Goal: Task Accomplishment & Management: Manage account settings

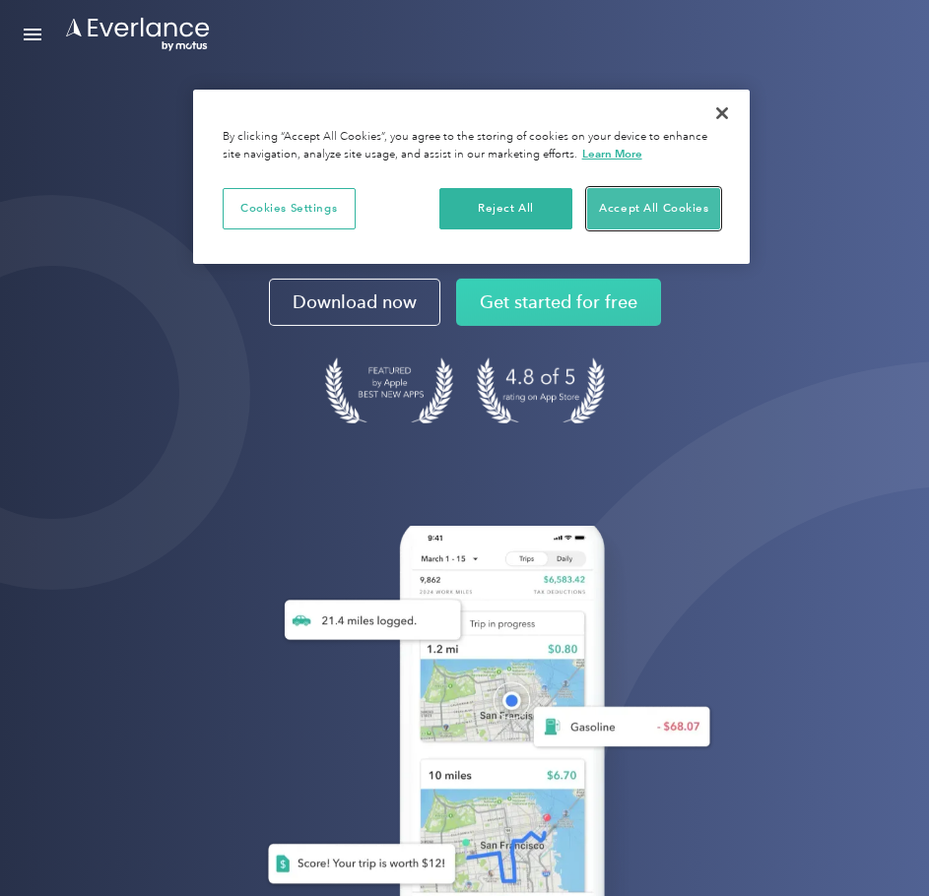
click at [665, 205] on button "Accept All Cookies" at bounding box center [653, 208] width 133 height 41
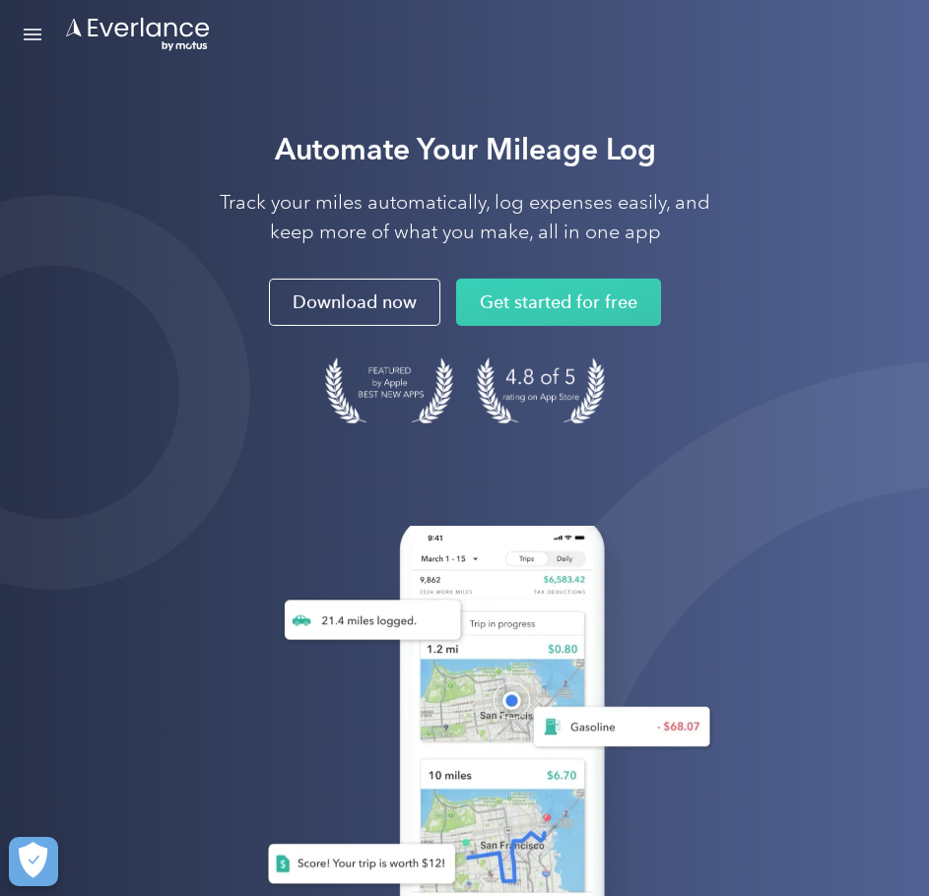
click at [43, 31] on link "Open Menu" at bounding box center [32, 34] width 33 height 37
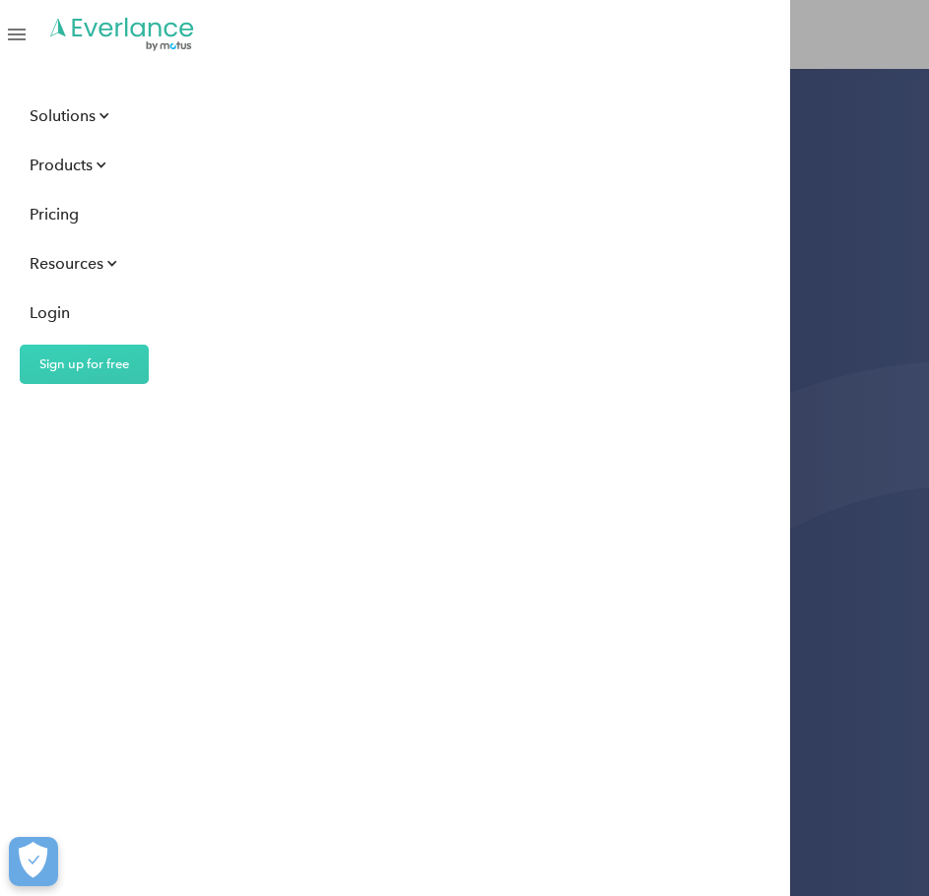
click at [872, 342] on div "Solutions For companies Easy vehicle reimbursements For self-employed Maximize …" at bounding box center [464, 448] width 929 height 896
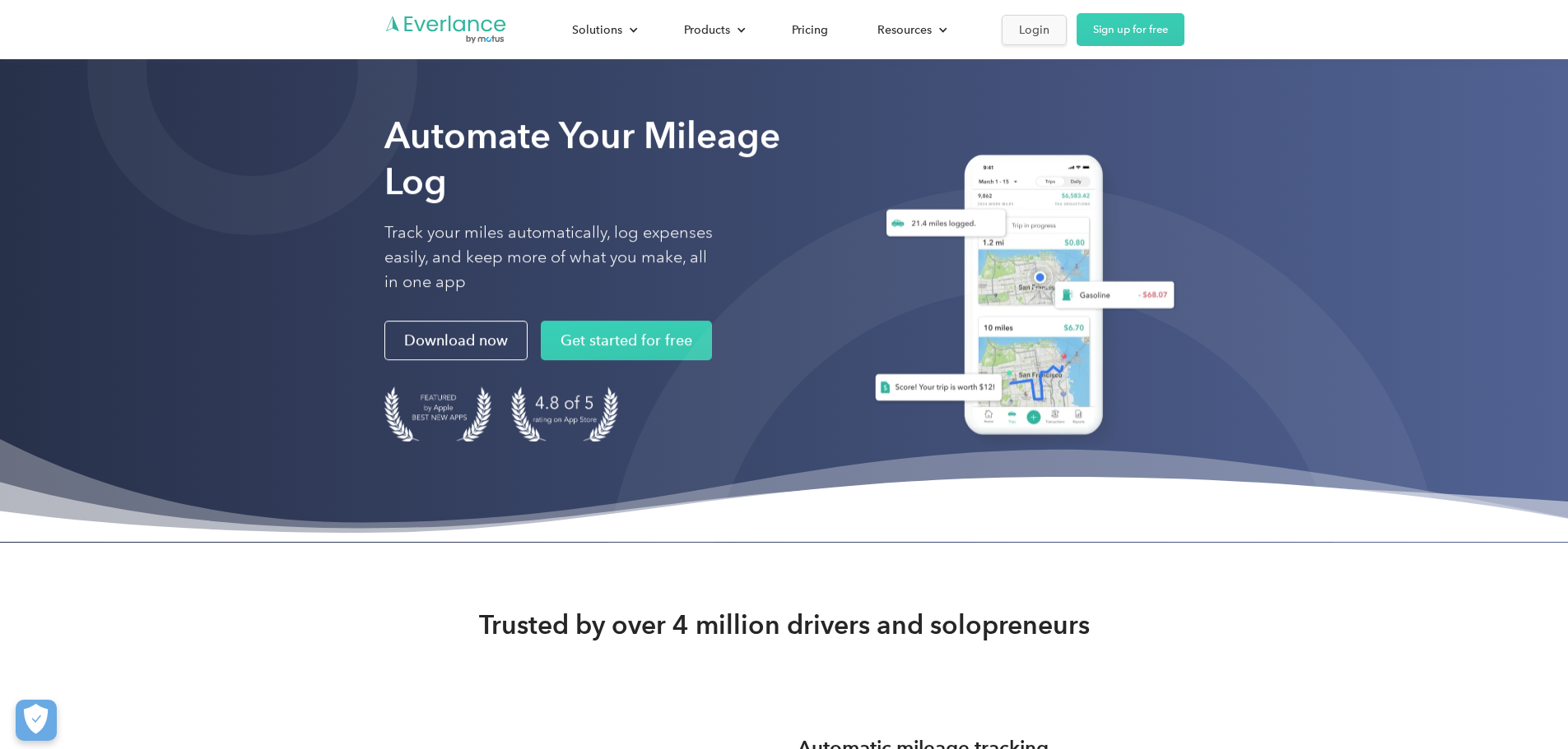
click at [775, 33] on link "Login" at bounding box center [1034, 30] width 65 height 30
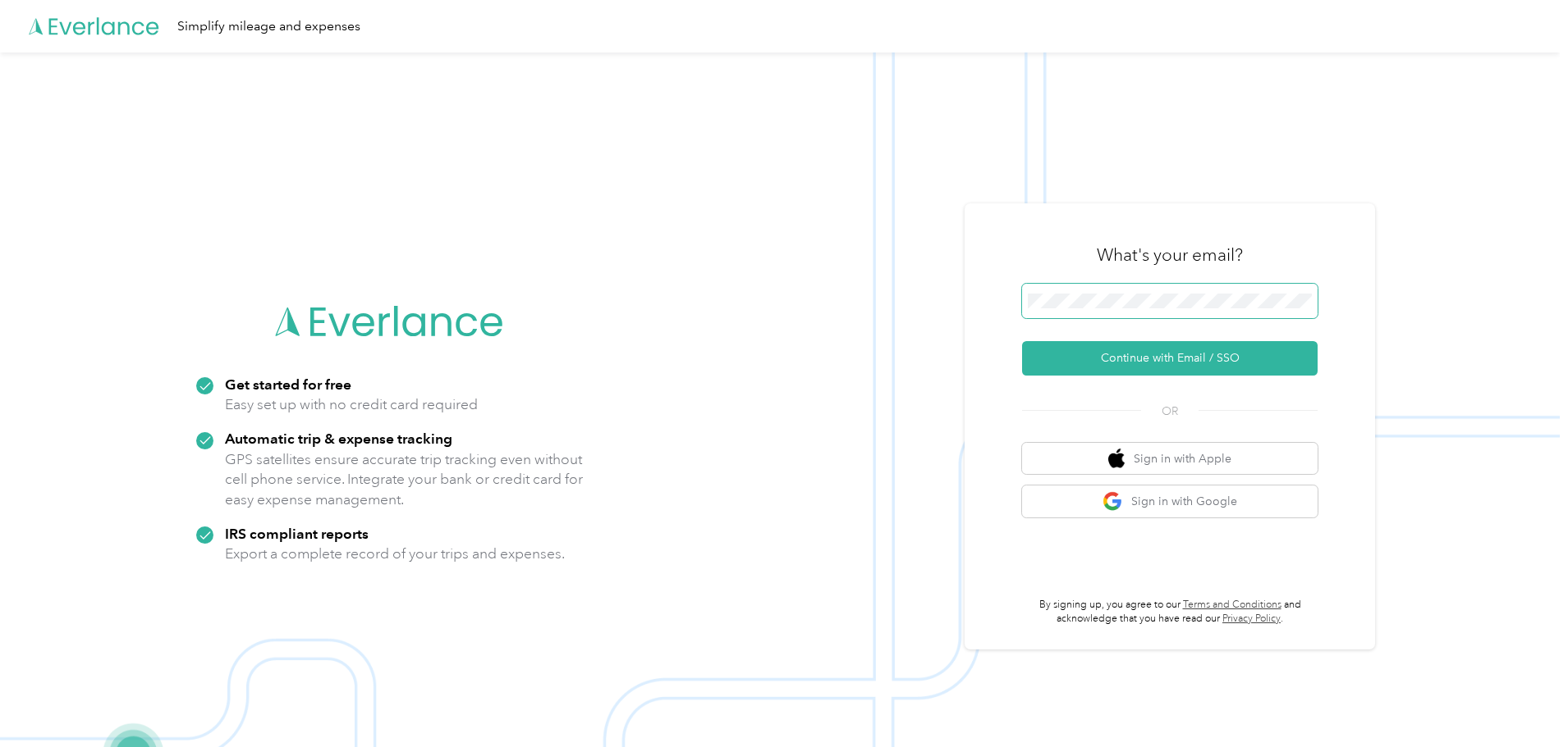
click at [1133, 314] on span at bounding box center [1170, 301] width 296 height 34
click at [1022, 341] on button "Continue with Email / SSO" at bounding box center [1170, 358] width 296 height 34
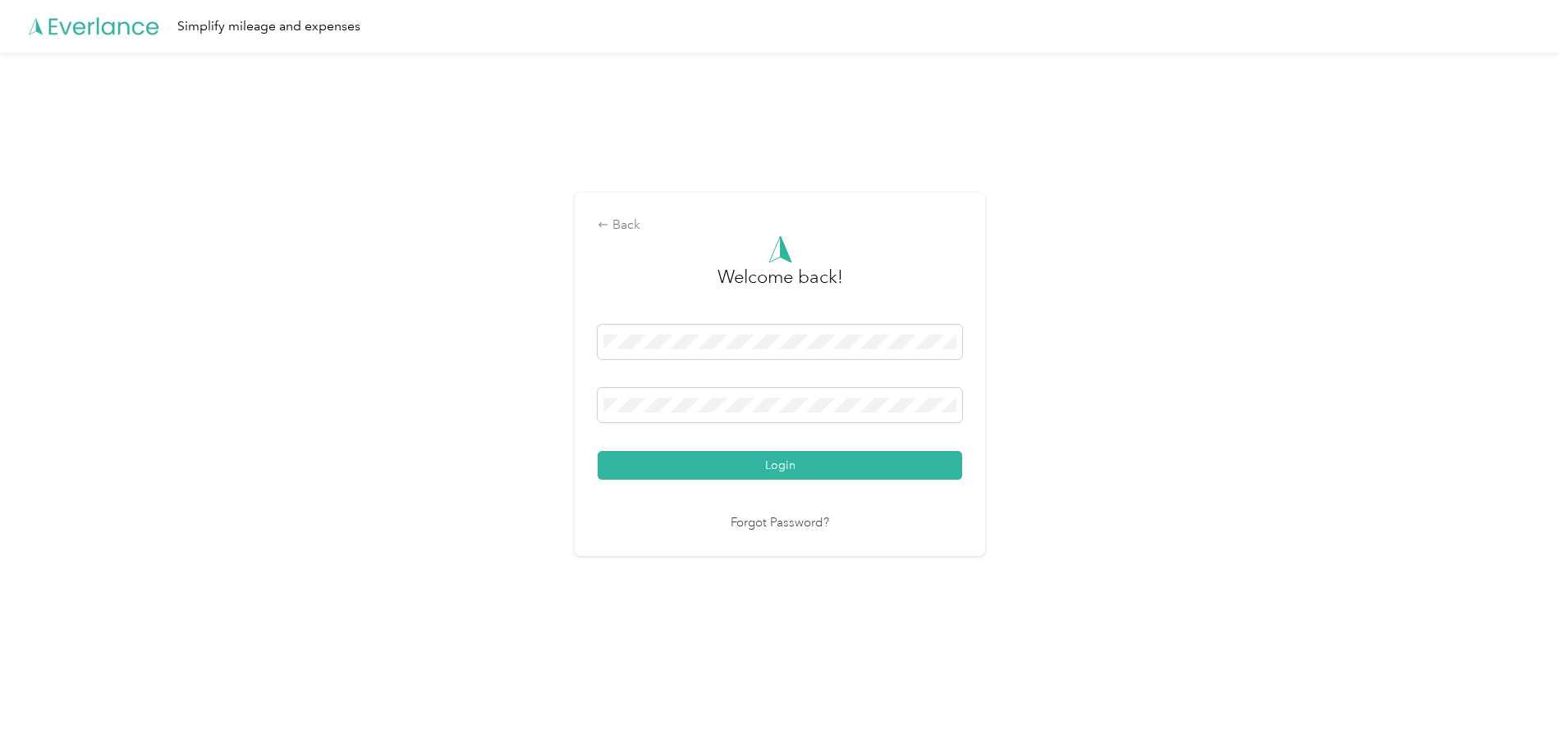
click at [597, 451] on button "Login" at bounding box center [779, 466] width 364 height 28
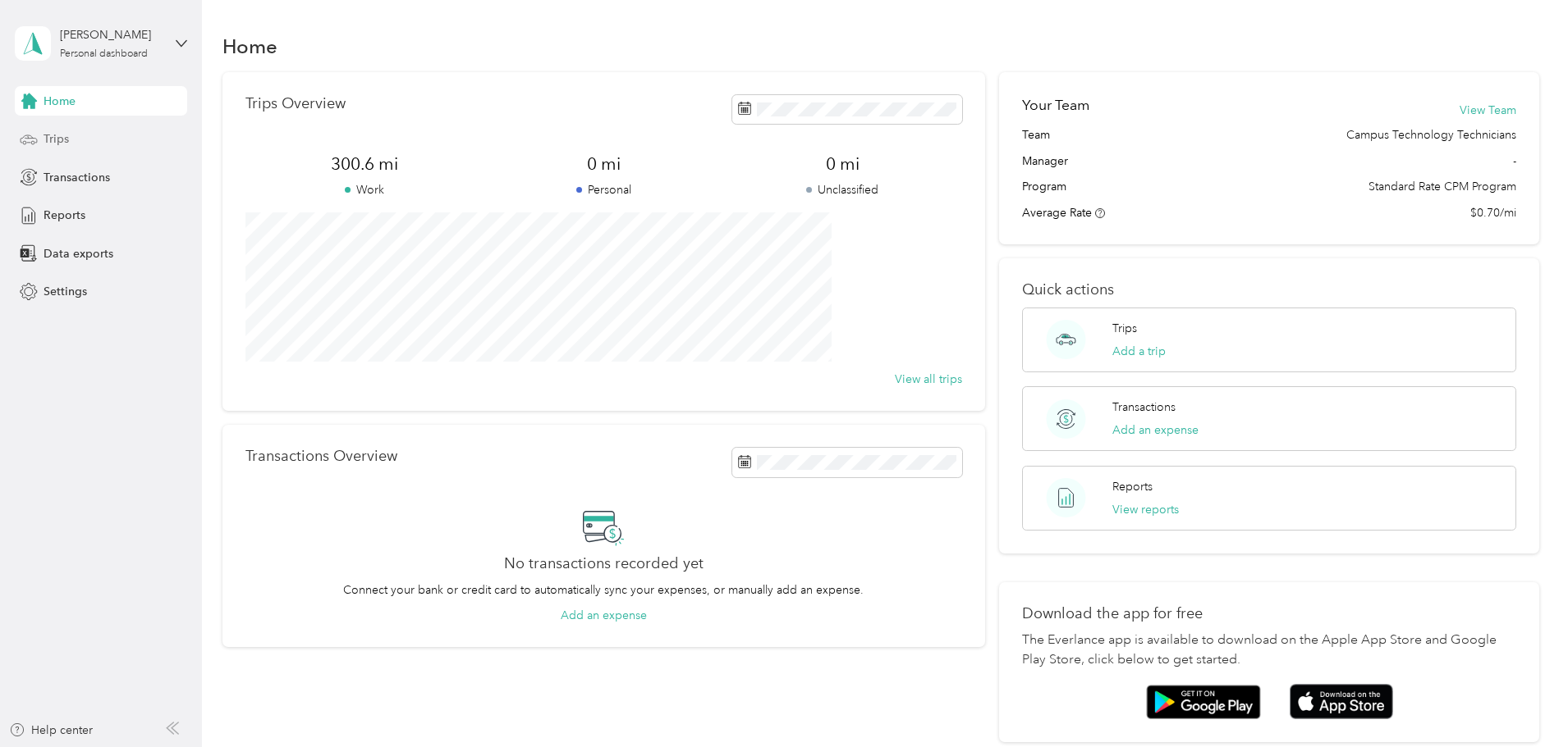
click at [125, 141] on div "Trips" at bounding box center [101, 139] width 172 height 29
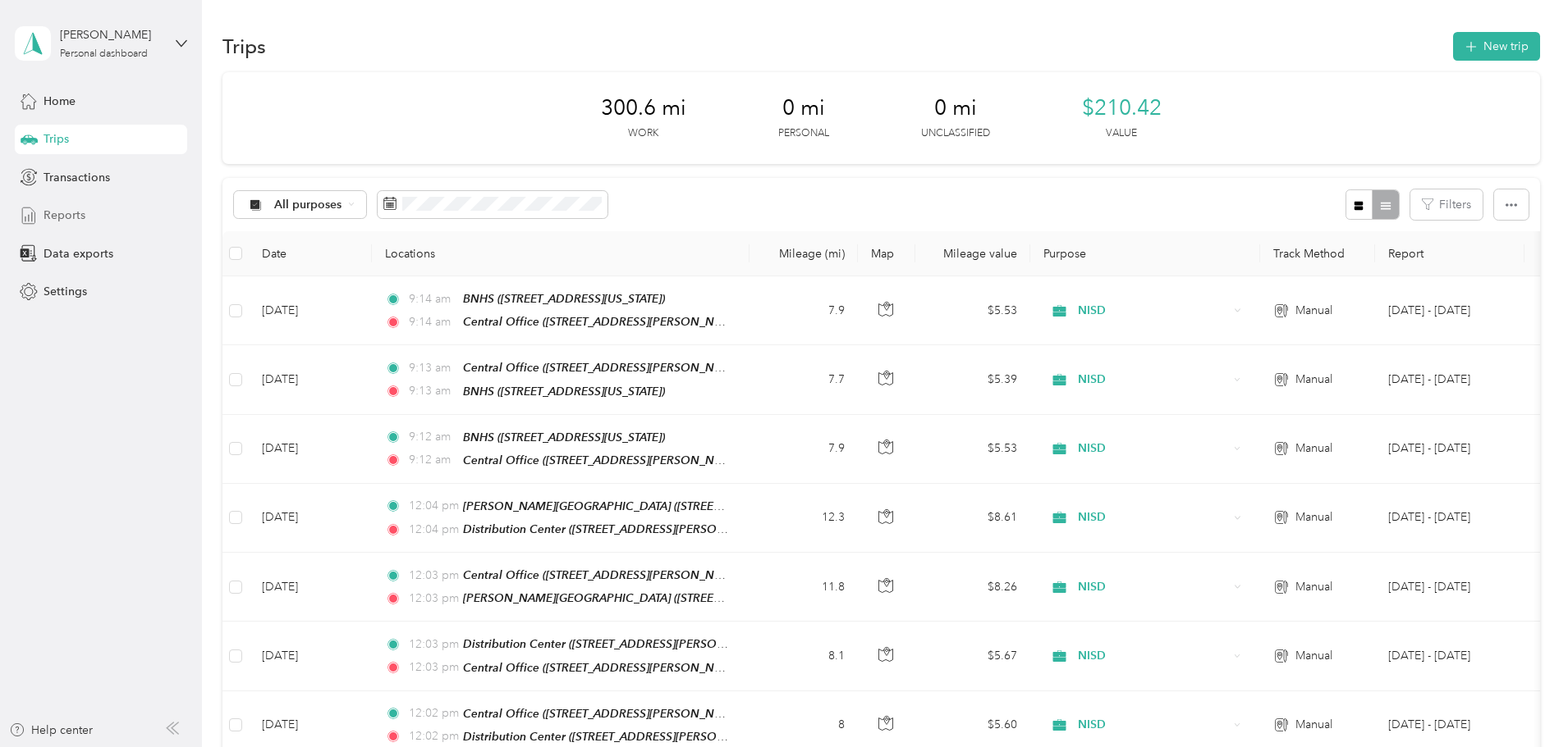
click at [78, 214] on span "Reports" at bounding box center [64, 215] width 42 height 17
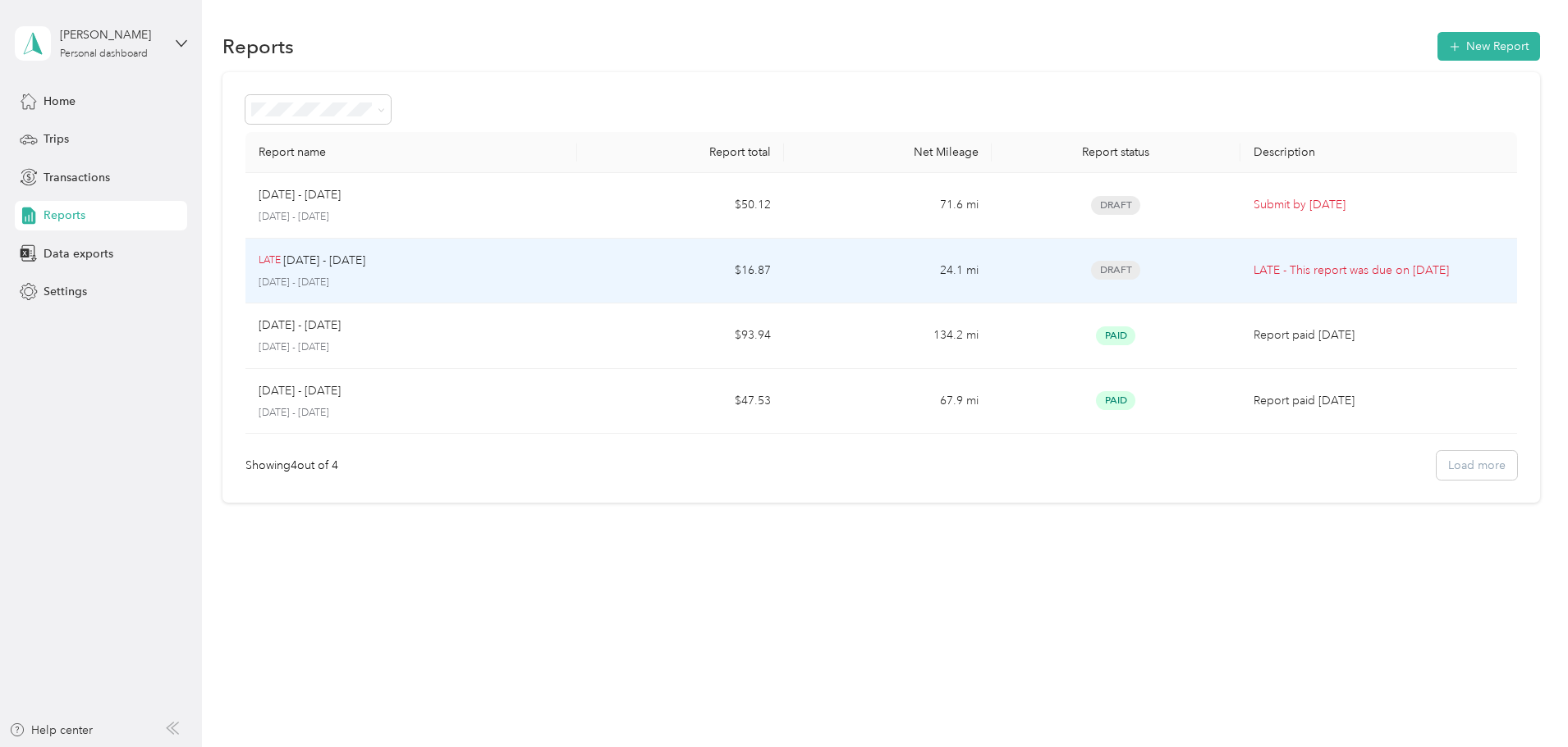
click at [1321, 280] on p "LATE - This report was due on Jul. 3, 2025" at bounding box center [1378, 271] width 250 height 18
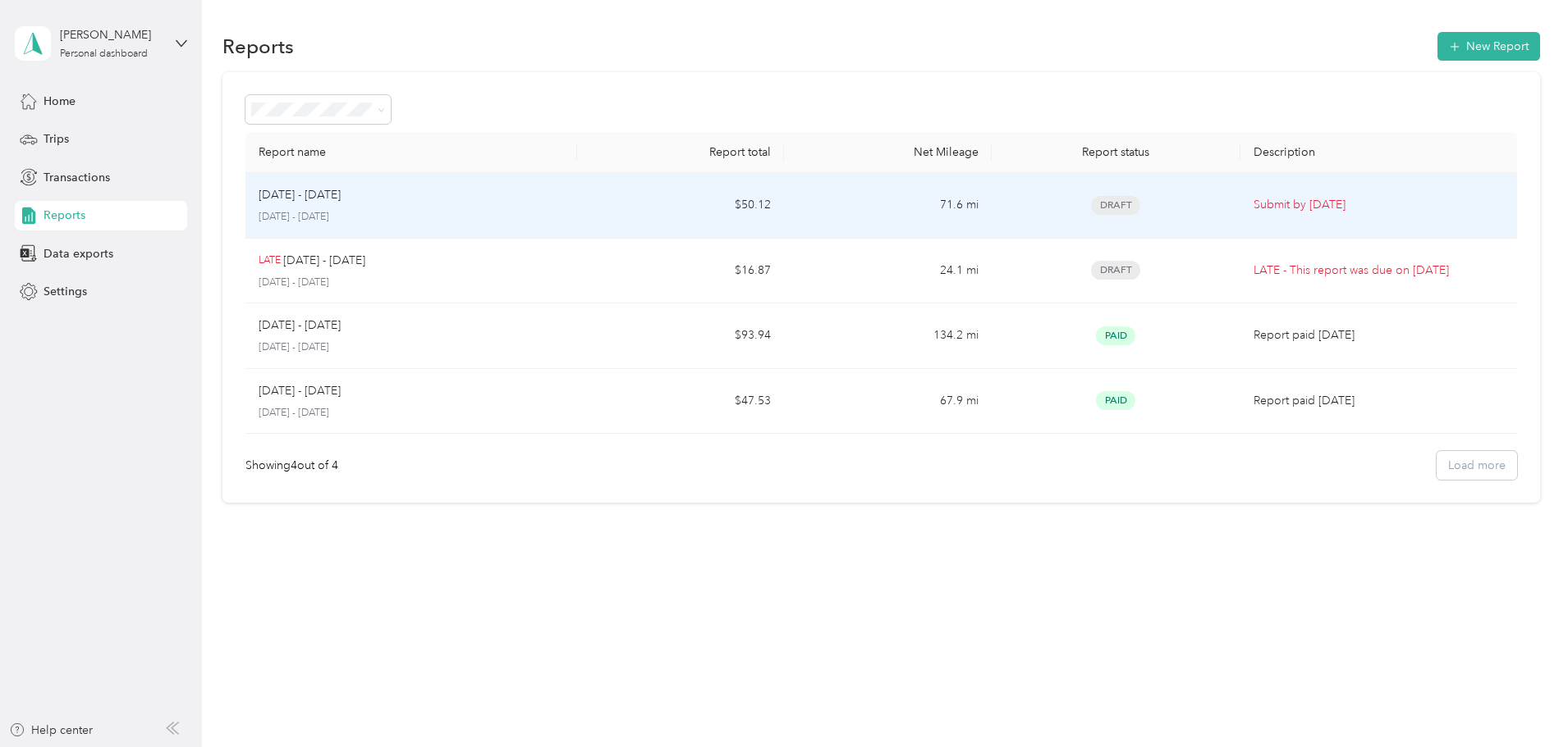
click at [1325, 222] on td "Submit by Sep. 3, 2025" at bounding box center [1379, 206] width 277 height 66
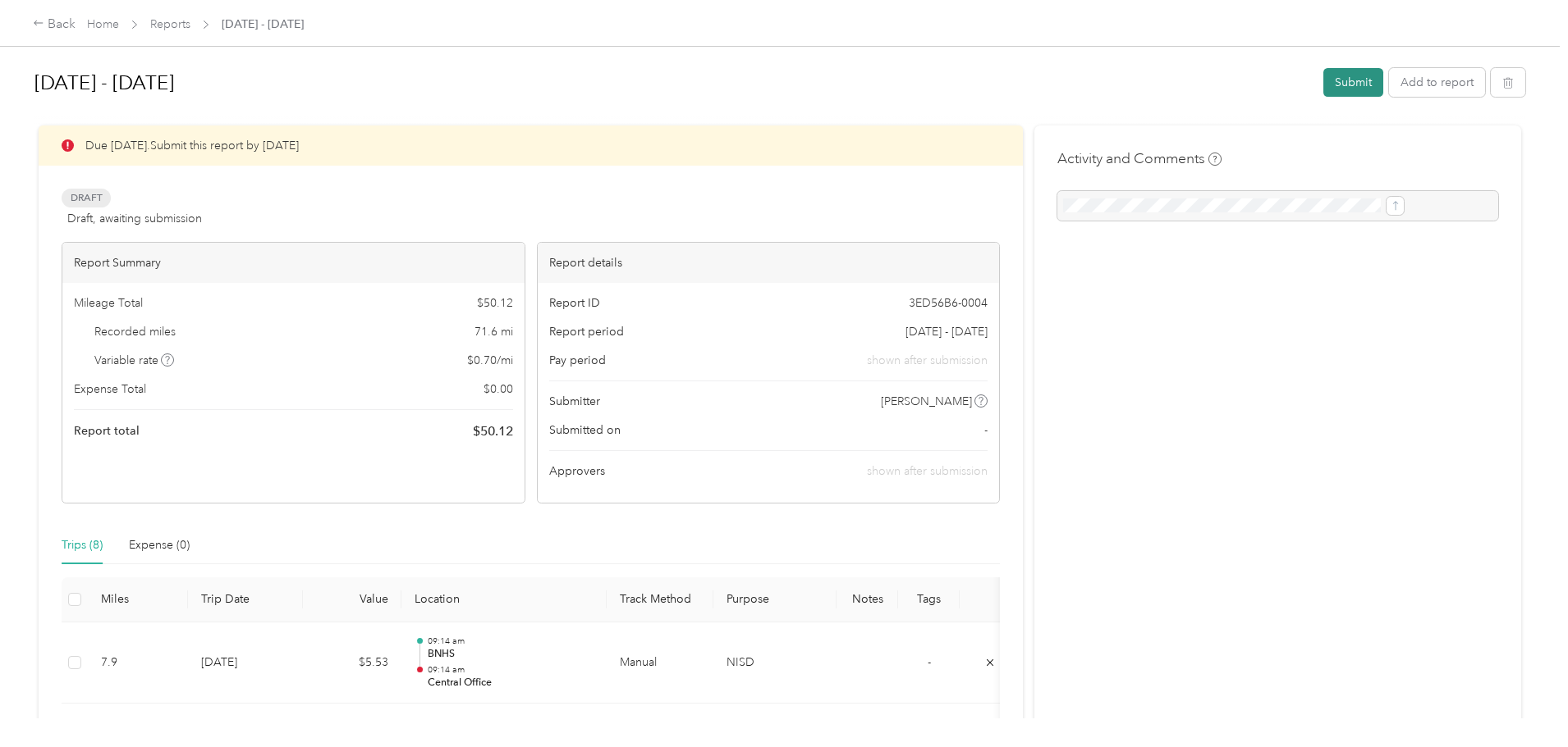
click at [1323, 86] on button "Submit" at bounding box center [1353, 82] width 60 height 28
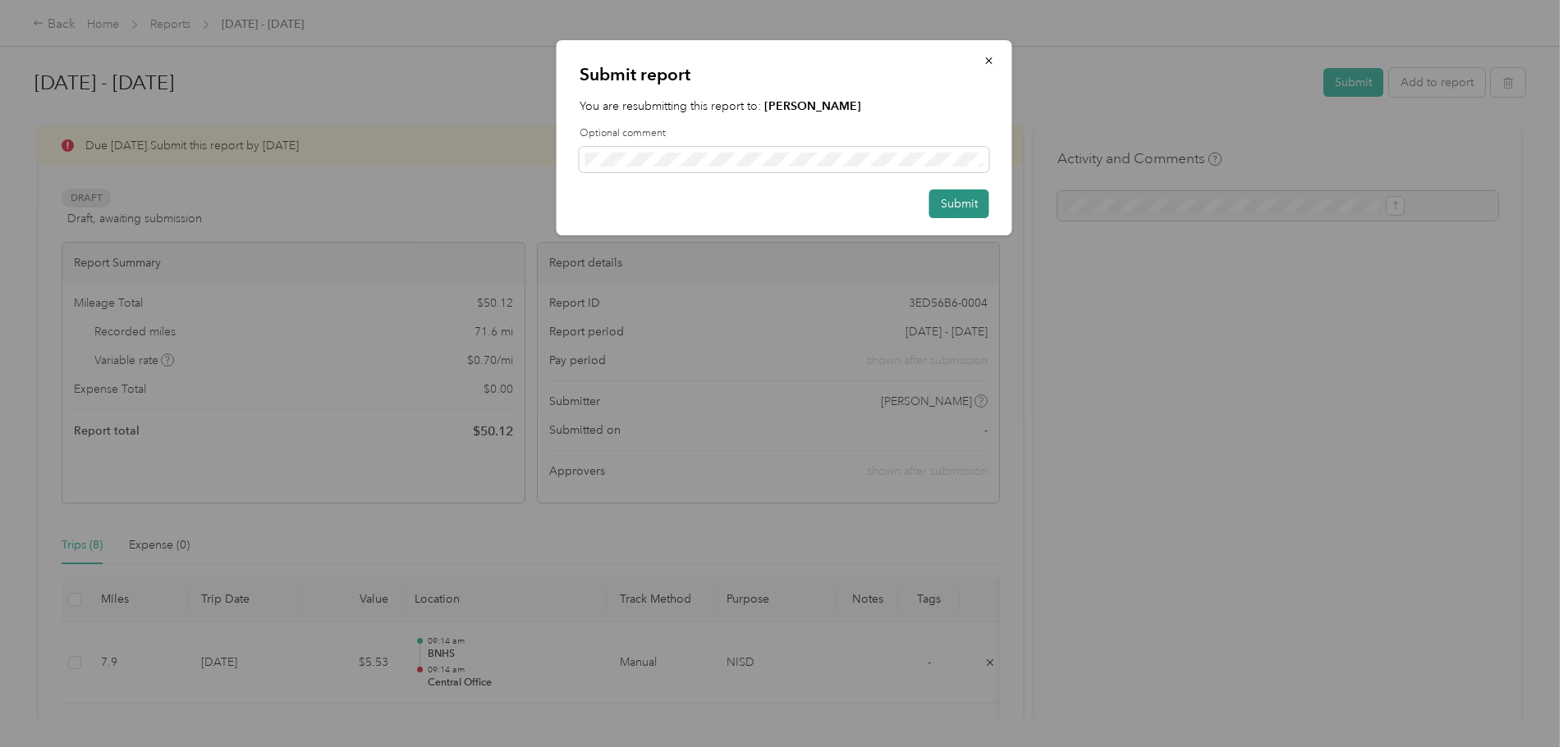
click at [944, 206] on button "Submit" at bounding box center [959, 204] width 60 height 28
